Goal: Find specific page/section: Find specific page/section

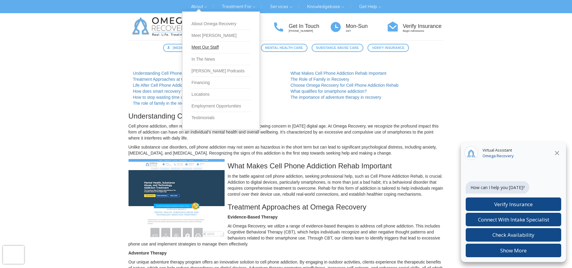
click at [200, 47] on link "Meet Our Staff" at bounding box center [221, 47] width 59 height 12
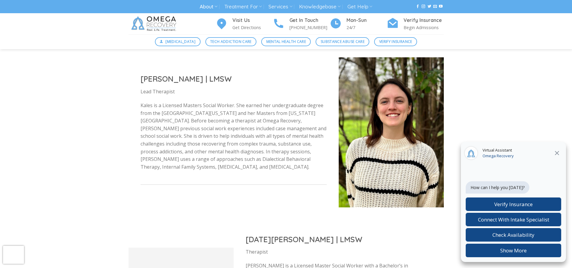
scroll to position [871, 0]
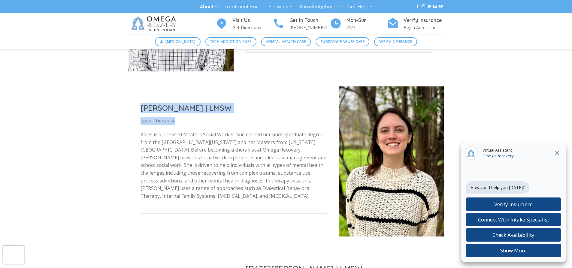
drag, startPoint x: 264, startPoint y: 114, endPoint x: 142, endPoint y: 111, distance: 121.9
click at [142, 111] on div "Kales Ervin | LMSW Lead Therapist Kales is a Licensed Masters Social Worker. Sh…" at bounding box center [234, 161] width 210 height 141
click at [140, 110] on div "Kales Ervin | LMSW Lead Therapist Kales is a Licensed Masters Social Worker. Sh…" at bounding box center [234, 161] width 210 height 141
drag, startPoint x: 137, startPoint y: 107, endPoint x: 212, endPoint y: 112, distance: 75.2
click at [212, 112] on div "Kales Ervin | LMSW Lead Therapist Kales is a Licensed Masters Social Worker. Sh…" at bounding box center [234, 161] width 210 height 141
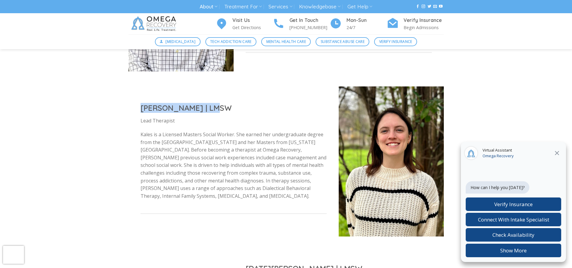
copy h2 "Kales Ervin | LMSW"
click at [264, 107] on h2 "Kales Ervin | LMSW" at bounding box center [234, 108] width 186 height 10
click at [233, 43] on span "Tech Addiction Care" at bounding box center [230, 42] width 41 height 6
drag, startPoint x: 559, startPoint y: 151, endPoint x: 510, endPoint y: 144, distance: 49.1
click at [559, 151] on icon at bounding box center [556, 153] width 7 height 7
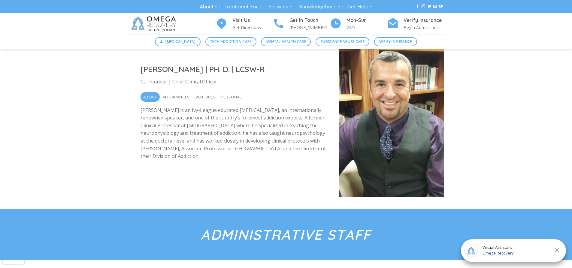
scroll to position [120, 0]
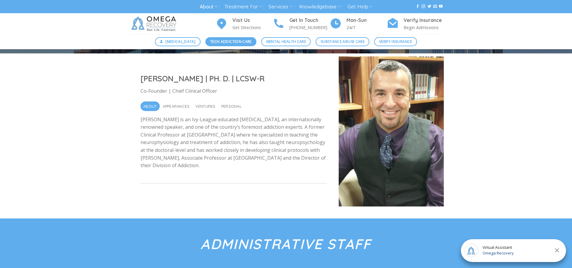
click at [239, 43] on span "Tech Addiction Care" at bounding box center [230, 42] width 41 height 6
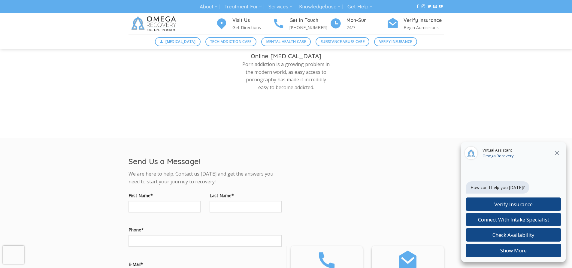
scroll to position [540, 0]
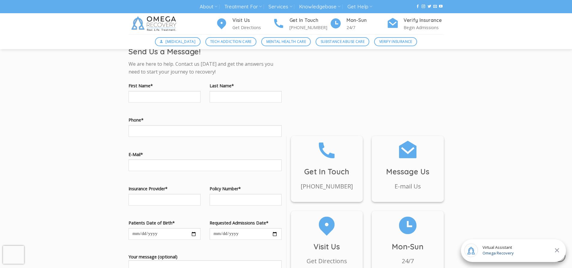
scroll to position [540, 0]
